Goal: Task Accomplishment & Management: Manage account settings

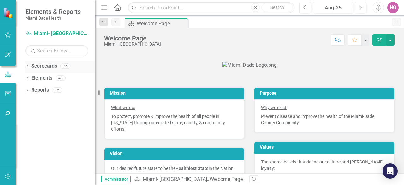
click at [28, 66] on icon at bounding box center [28, 66] width 2 height 3
click at [31, 77] on icon "Dropdown" at bounding box center [30, 78] width 5 height 4
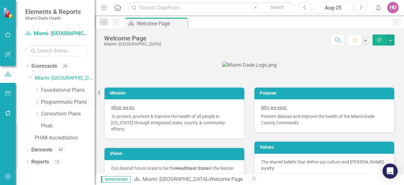
click at [37, 101] on icon "Dropdown" at bounding box center [37, 102] width 5 height 4
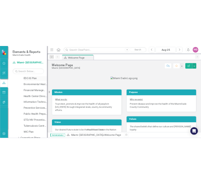
scroll to position [63, 0]
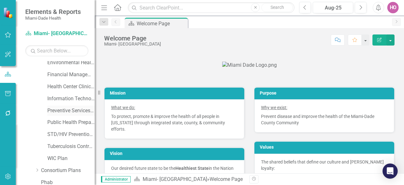
click at [64, 109] on link "Preventive Services Plan" at bounding box center [70, 110] width 47 height 7
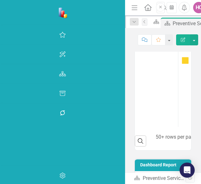
scroll to position [1888, 0]
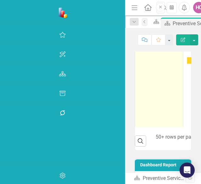
click at [149, 29] on link "School Health Services (Referrals)" at bounding box center [164, 22] width 31 height 15
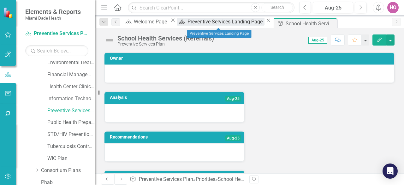
click at [207, 23] on div "Preventive Services Landing Page" at bounding box center [225, 22] width 77 height 8
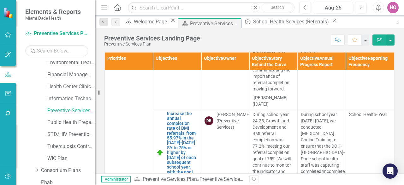
scroll to position [2019, 0]
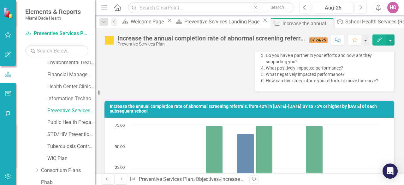
scroll to position [442, 0]
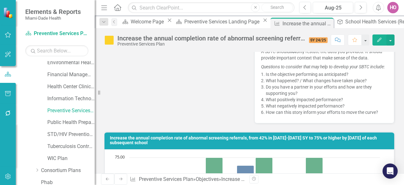
drag, startPoint x: 148, startPoint y: 86, endPoint x: 120, endPoint y: 77, distance: 29.2
click at [120, 135] on h3 "Increase the annual completion rate of abnormal screening referrals, from 42% i…" at bounding box center [250, 140] width 281 height 10
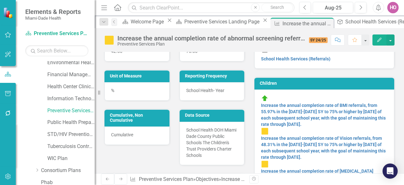
scroll to position [0, 0]
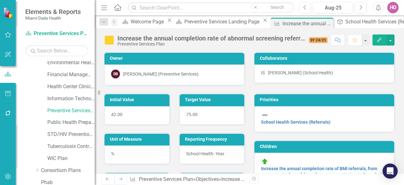
click at [379, 40] on icon "Edit" at bounding box center [379, 40] width 6 height 4
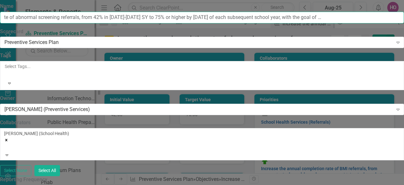
scroll to position [0, 235]
drag, startPoint x: 130, startPoint y: 37, endPoint x: 403, endPoint y: 46, distance: 273.6
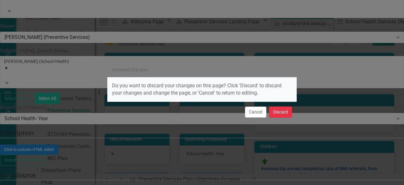
click at [279, 114] on button "Discard" at bounding box center [280, 111] width 23 height 11
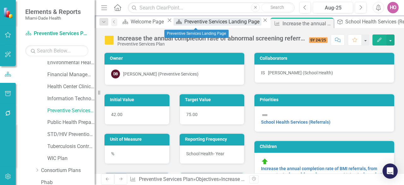
click at [197, 22] on div "Preventive Services Landing Page" at bounding box center [222, 22] width 77 height 8
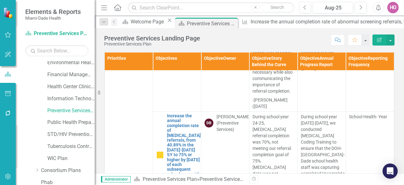
scroll to position [2271, 0]
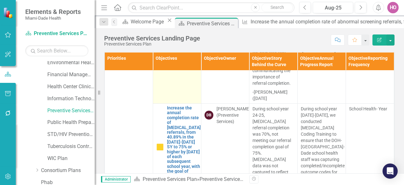
click at [177, 43] on link "Increase the annual completion rate of Vision referrals, from 48.31% in the [DA…" at bounding box center [182, 1] width 31 height 83
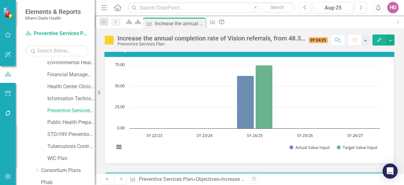
scroll to position [410, 0]
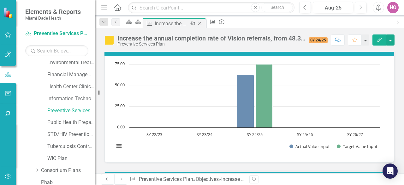
click at [203, 23] on icon "Close" at bounding box center [199, 23] width 6 height 5
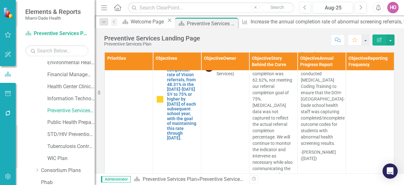
scroll to position [2176, 0]
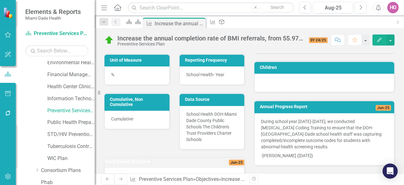
scroll to position [95, 0]
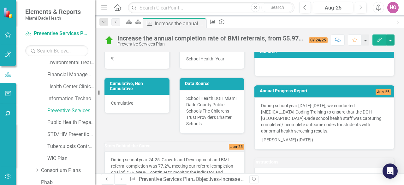
click at [378, 39] on icon "Edit" at bounding box center [379, 40] width 6 height 4
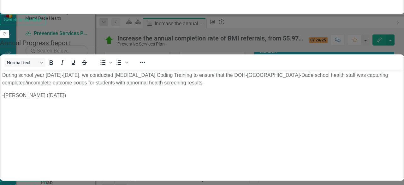
scroll to position [0, 0]
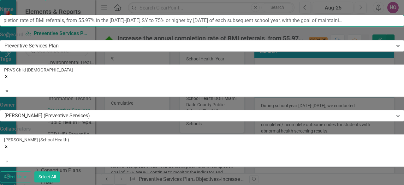
scroll to position [0, 214]
drag, startPoint x: 129, startPoint y: 35, endPoint x: 403, endPoint y: 37, distance: 274.4
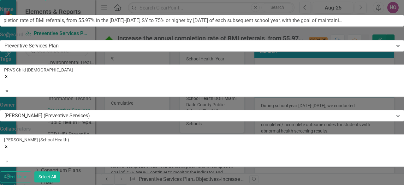
scroll to position [0, 0]
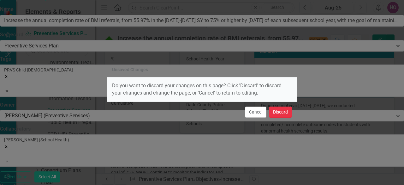
click at [278, 113] on button "Discard" at bounding box center [280, 111] width 23 height 11
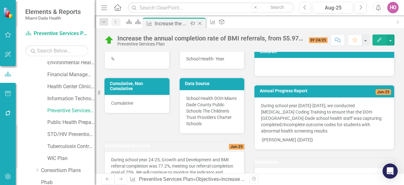
click at [203, 22] on icon "Close" at bounding box center [199, 23] width 6 height 5
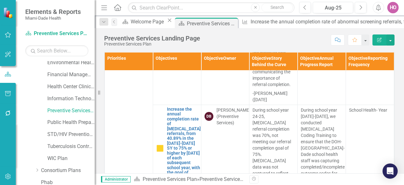
scroll to position [2271, 0]
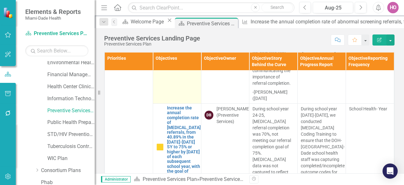
click at [175, 43] on link "Increase the annual completion rate of Vision referrals, from 48.31% in the [DA…" at bounding box center [182, 1] width 31 height 83
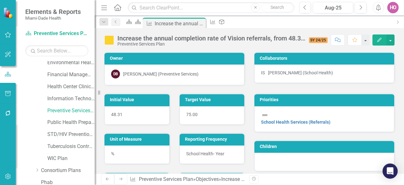
click at [378, 41] on icon "button" at bounding box center [379, 40] width 4 height 4
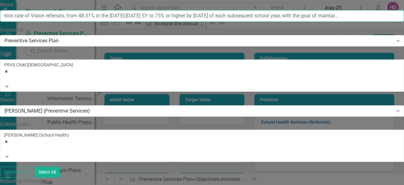
scroll to position [0, 220]
drag, startPoint x: 128, startPoint y: 35, endPoint x: 402, endPoint y: 56, distance: 274.3
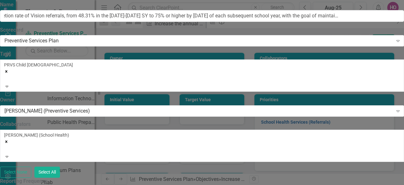
scroll to position [0, 0]
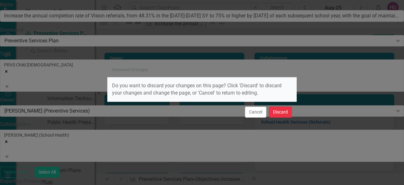
click at [276, 109] on button "Discard" at bounding box center [280, 111] width 23 height 11
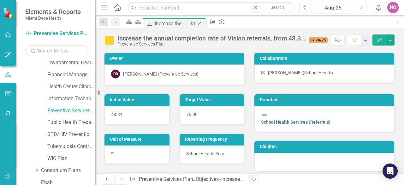
click at [203, 21] on icon "Close" at bounding box center [199, 23] width 6 height 5
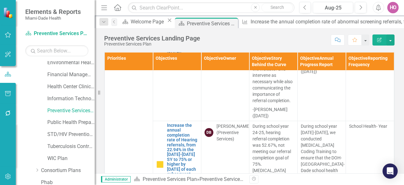
scroll to position [2397, 0]
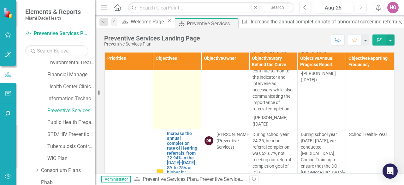
click at [181, 62] on link "Increase the annual completion rate of [MEDICAL_DATA] referrals, from 40.89% in…" at bounding box center [184, 20] width 34 height 83
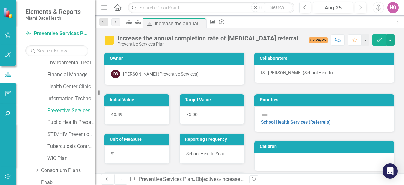
click at [382, 38] on icon "Edit" at bounding box center [379, 40] width 6 height 4
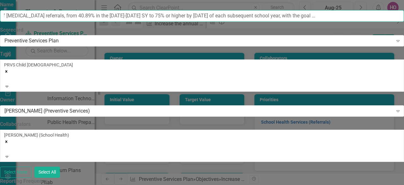
scroll to position [0, 226]
drag, startPoint x: 127, startPoint y: 36, endPoint x: 399, endPoint y: 38, distance: 271.9
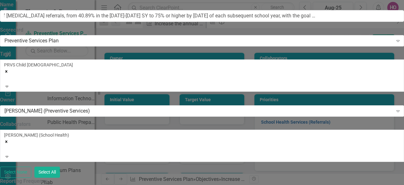
scroll to position [0, 0]
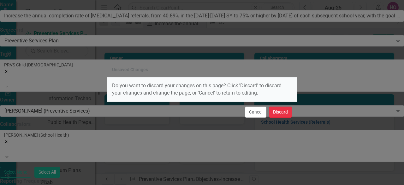
click at [279, 114] on button "Discard" at bounding box center [280, 111] width 23 height 11
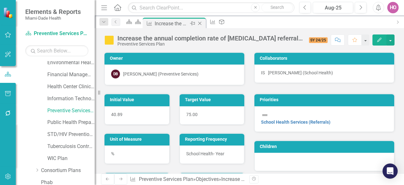
click at [202, 24] on icon at bounding box center [199, 23] width 3 height 3
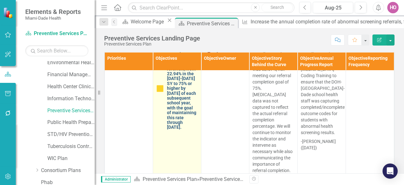
scroll to position [2523, 0]
click at [176, 103] on link "Increase the annual completion rate of Hearing referrals, from 22.94% in the [D…" at bounding box center [182, 88] width 31 height 83
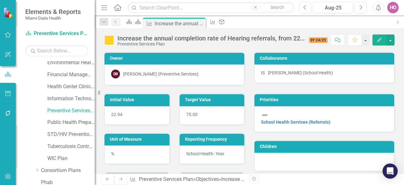
click at [377, 38] on icon "Edit" at bounding box center [379, 40] width 6 height 4
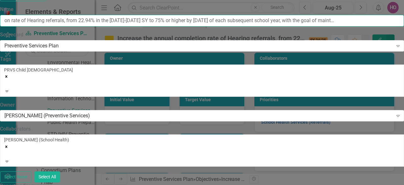
scroll to position [0, 223]
drag, startPoint x: 128, startPoint y: 34, endPoint x: 403, endPoint y: 39, distance: 275.1
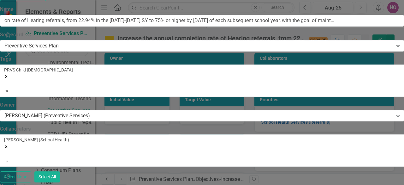
scroll to position [0, 0]
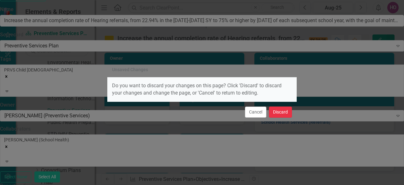
click at [283, 111] on button "Discard" at bounding box center [280, 111] width 23 height 11
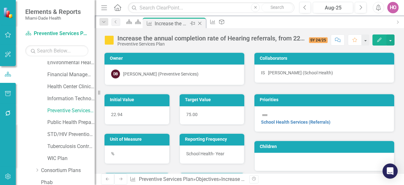
click at [203, 21] on icon "Close" at bounding box center [199, 23] width 6 height 5
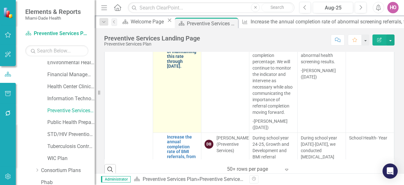
scroll to position [1956, 0]
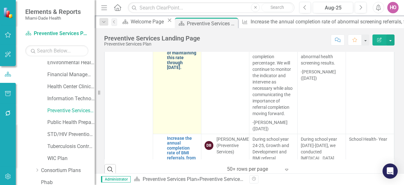
click at [174, 70] on link "Increase the annual completion rate of abnormal screening referrals, from 42% i…" at bounding box center [182, 24] width 31 height 92
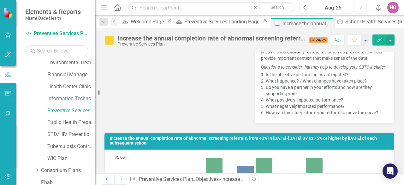
scroll to position [473, 0]
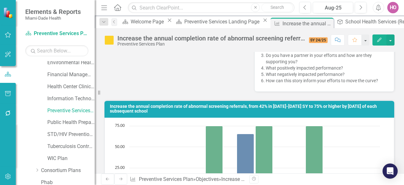
drag, startPoint x: 252, startPoint y: 154, endPoint x: 247, endPoint y: 166, distance: 13.0
click at [252, 155] on rect "Interactive chart" at bounding box center [247, 169] width 272 height 95
